Goal: Task Accomplishment & Management: Complete application form

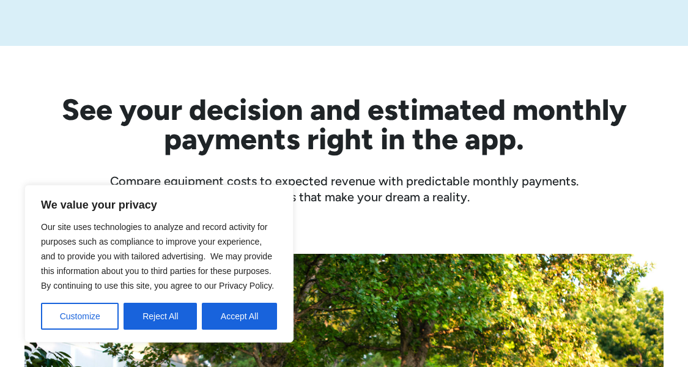
scroll to position [354, 0]
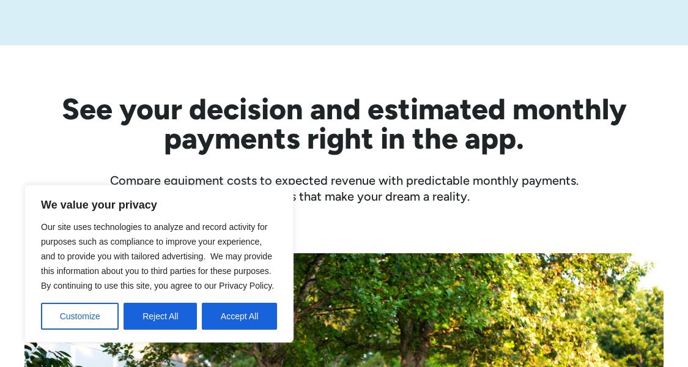
click at [228, 210] on p "We value your privacy" at bounding box center [159, 205] width 236 height 15
click at [161, 330] on div "We value your privacy Our site uses technologies to analyze and record activity…" at bounding box center [158, 264] width 269 height 158
click at [164, 320] on button "Reject All" at bounding box center [160, 316] width 73 height 27
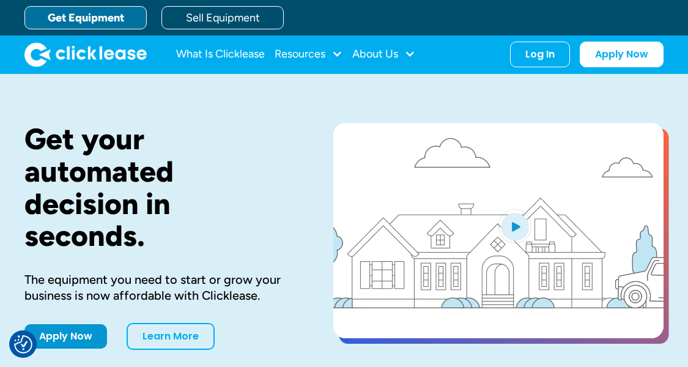
scroll to position [0, 0]
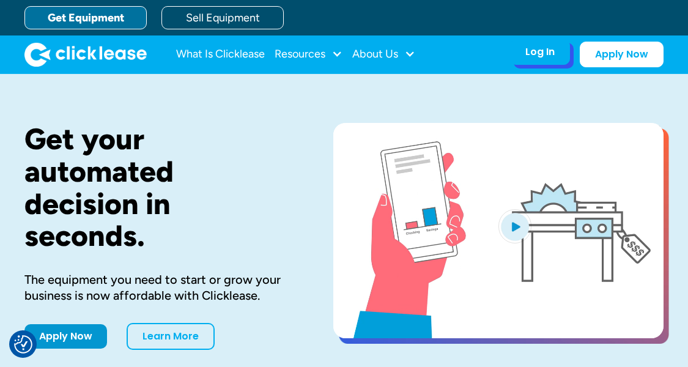
click at [537, 56] on div "Log In" at bounding box center [540, 52] width 29 height 12
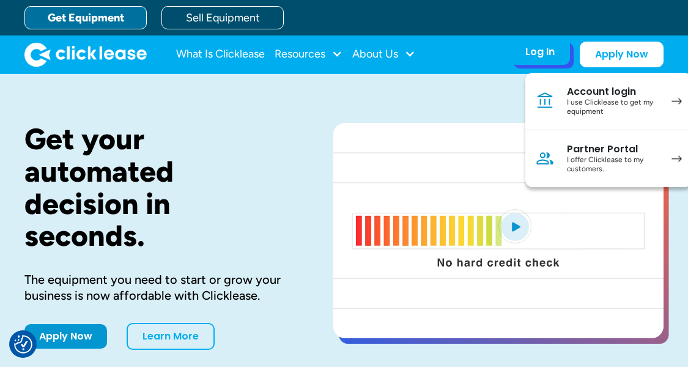
click at [589, 109] on div "I use Clicklease to get my equipment" at bounding box center [613, 107] width 92 height 19
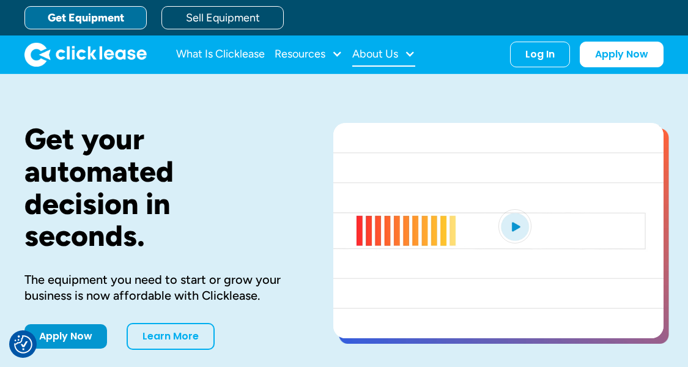
click at [407, 50] on div at bounding box center [409, 53] width 11 height 11
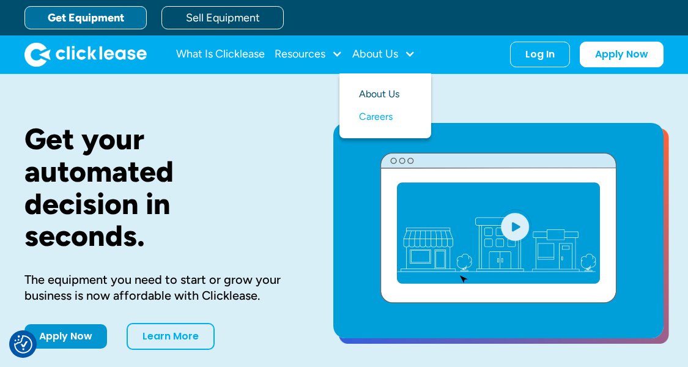
click at [388, 98] on link "About Us" at bounding box center [385, 94] width 53 height 23
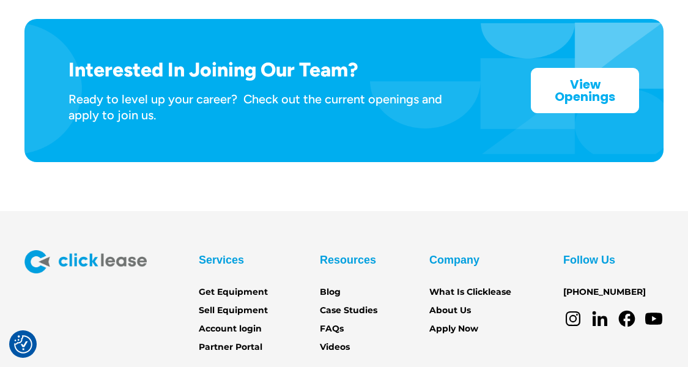
scroll to position [1946, 0]
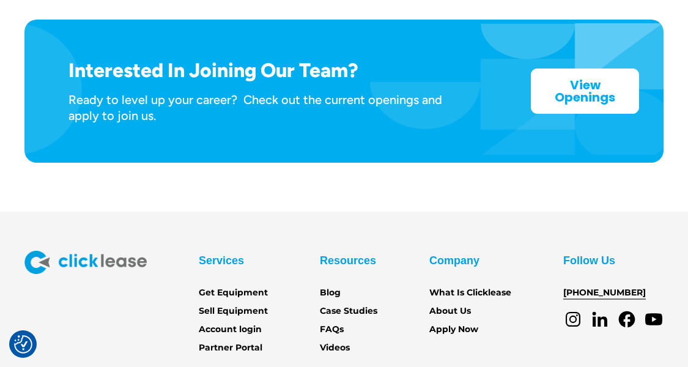
click at [614, 286] on link "[PHONE_NUMBER]" at bounding box center [604, 292] width 83 height 13
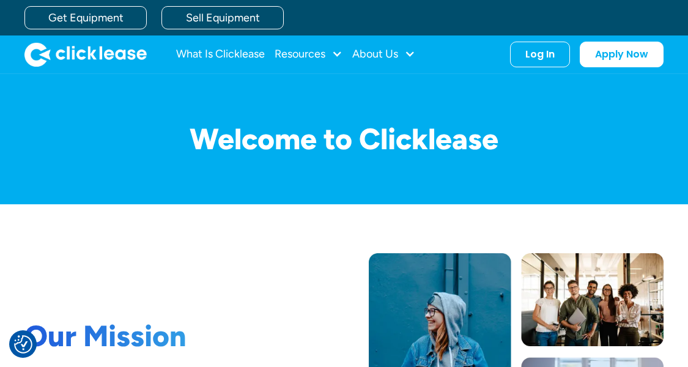
scroll to position [0, 0]
click at [98, 18] on link "Get Equipment" at bounding box center [85, 17] width 122 height 23
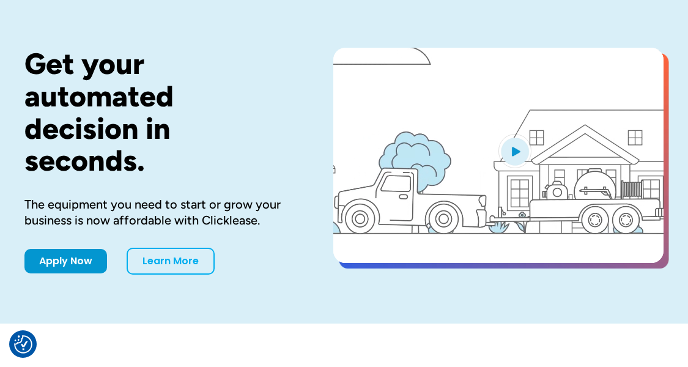
scroll to position [76, 0]
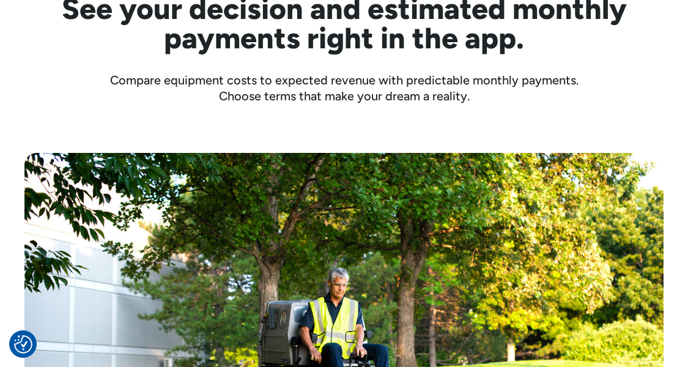
click at [227, 116] on div "Cost of the Trailer: $5,799.00 Monthly Payment: as low as $200 /mo with Clickle…" at bounding box center [343, 366] width 639 height 525
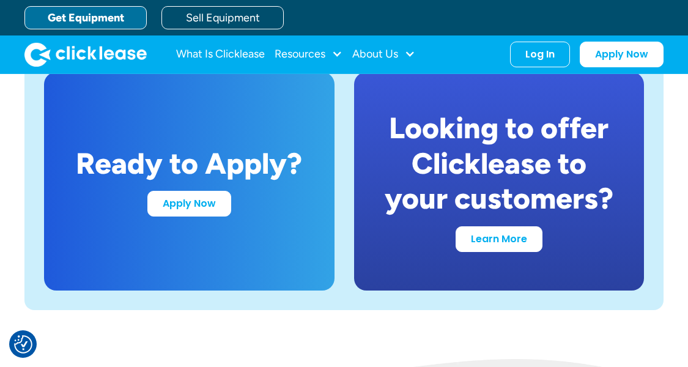
scroll to position [2295, 0]
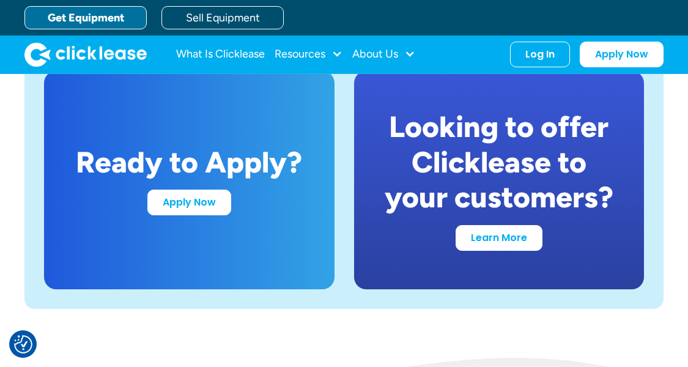
click at [492, 200] on div "Looking to offer Clicklease to your customers?" at bounding box center [500, 163] width 232 height 106
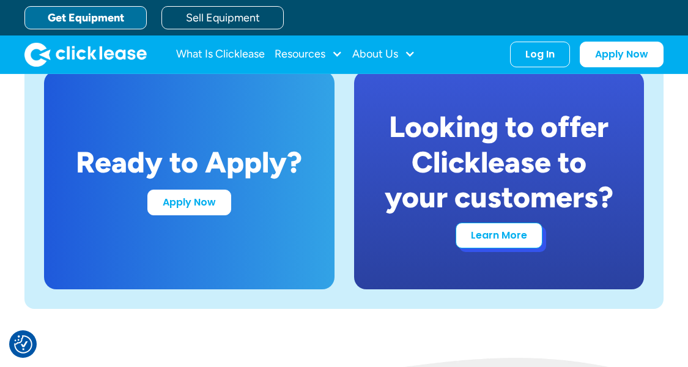
click at [503, 232] on link "Learn More" at bounding box center [499, 236] width 87 height 26
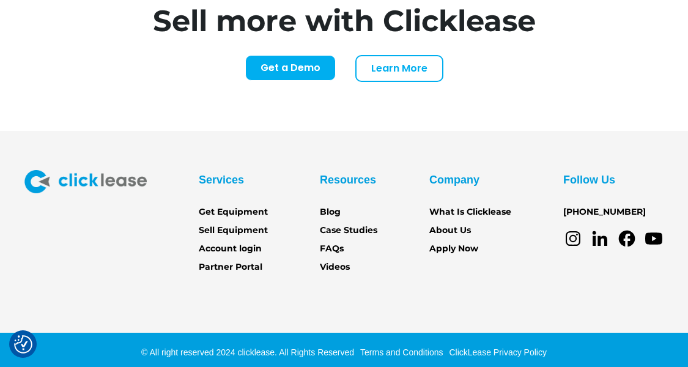
scroll to position [5049, 1]
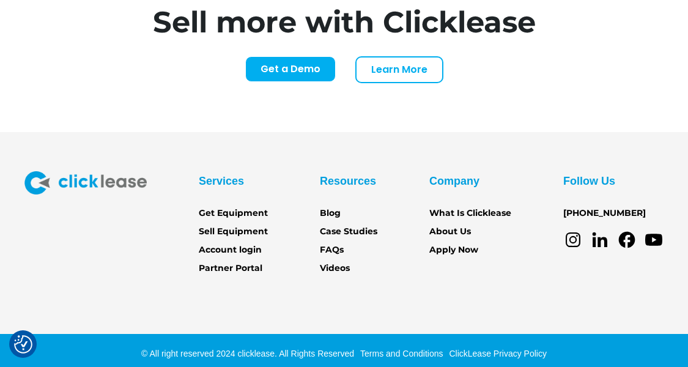
click at [224, 174] on div "Services" at bounding box center [221, 181] width 45 height 20
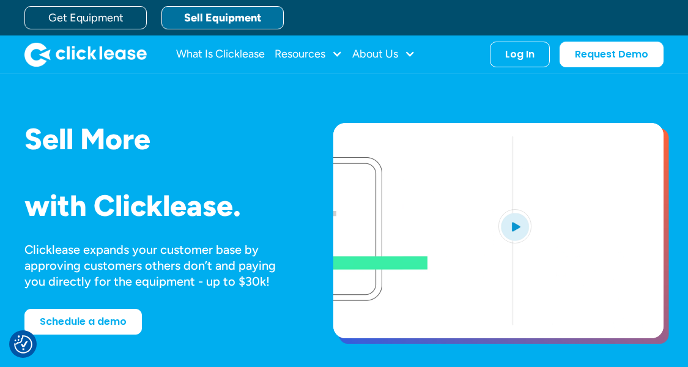
scroll to position [0, 1]
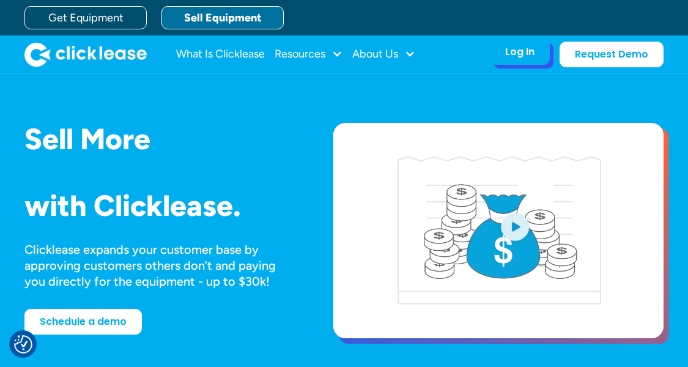
click at [532, 46] on div "Log In" at bounding box center [519, 52] width 29 height 12
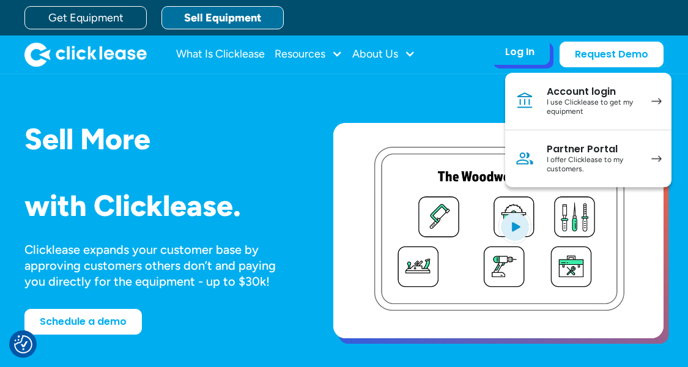
click at [563, 103] on div "I use Clicklease to get my equipment" at bounding box center [593, 107] width 92 height 19
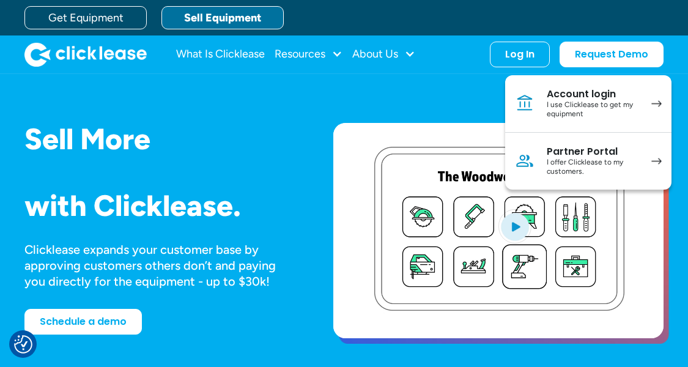
scroll to position [0, 0]
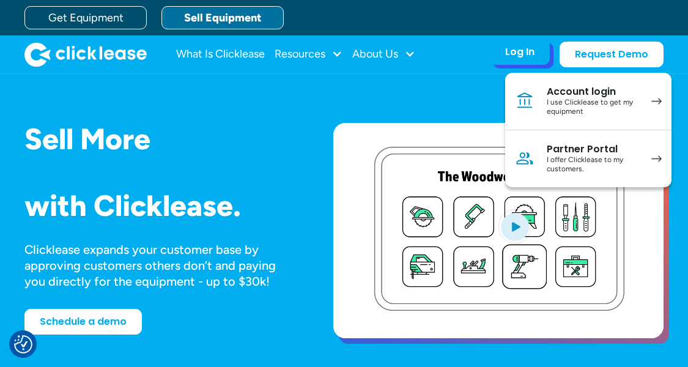
click at [521, 58] on div "Log In" at bounding box center [519, 52] width 29 height 12
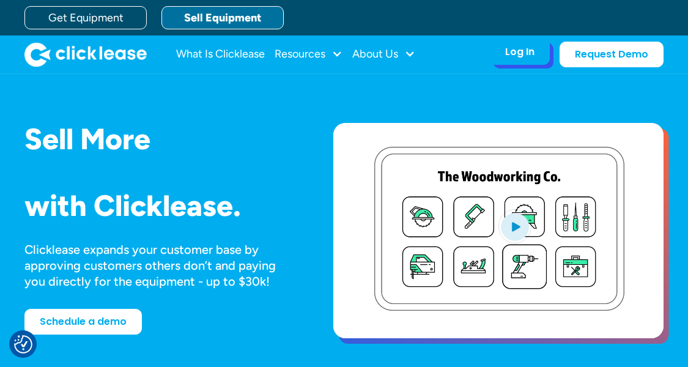
click at [521, 54] on div "Log In" at bounding box center [519, 52] width 29 height 12
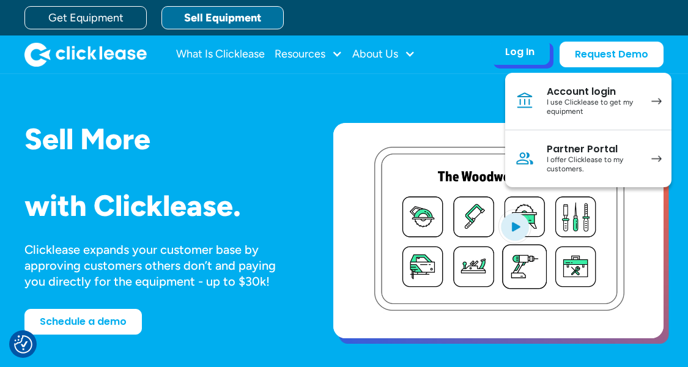
click at [521, 54] on div "Log In" at bounding box center [519, 52] width 29 height 12
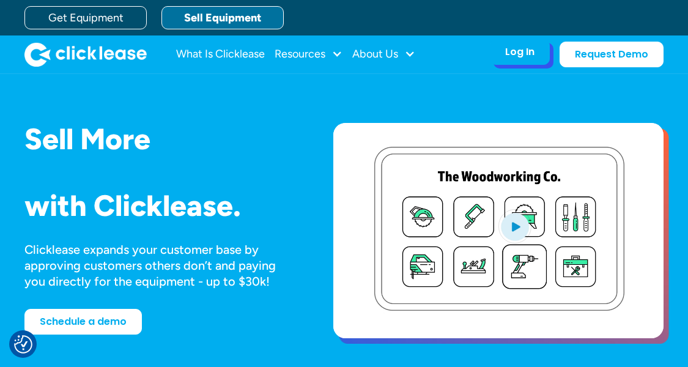
click at [521, 54] on div "Log In" at bounding box center [519, 52] width 29 height 12
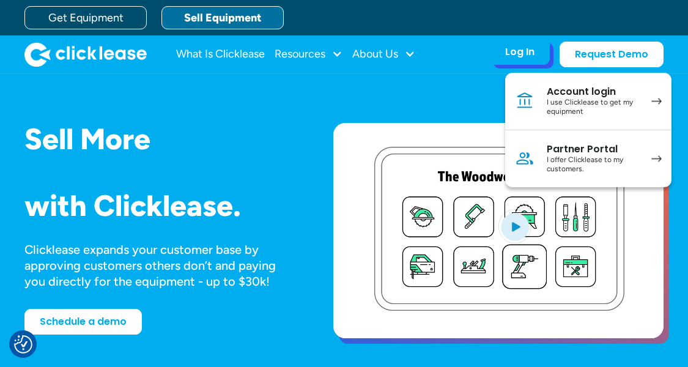
click at [555, 92] on div "Account login" at bounding box center [593, 92] width 92 height 12
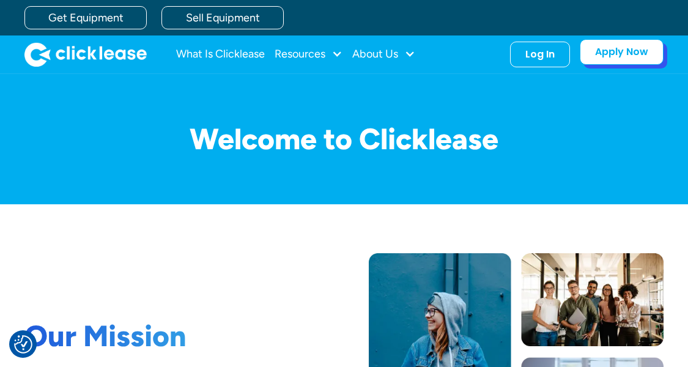
click at [622, 58] on link "Apply Now" at bounding box center [622, 52] width 84 height 26
